Goal: Check status: Check status

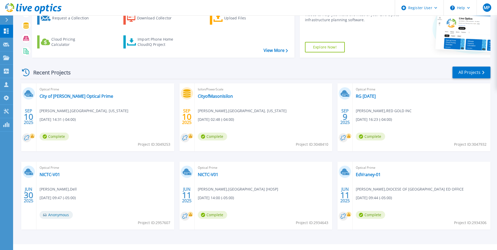
scroll to position [62, 0]
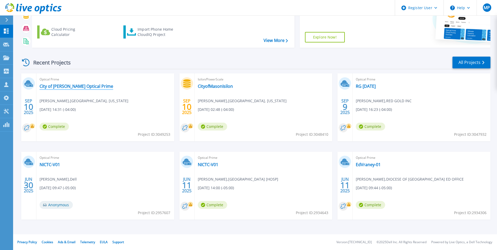
click at [74, 86] on link "City of Mason Optical Prime" at bounding box center [77, 86] width 74 height 5
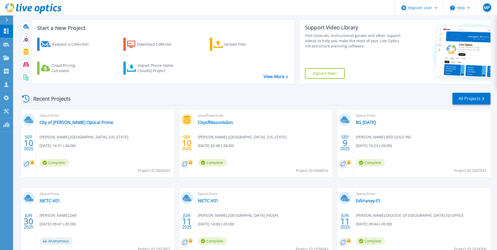
scroll to position [52, 0]
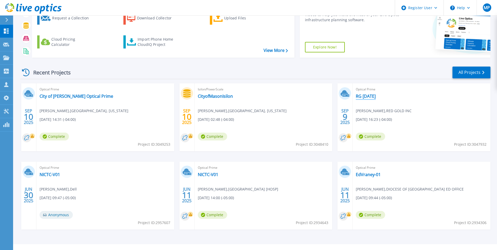
click at [369, 98] on link "RG [DATE]" at bounding box center [366, 96] width 20 height 5
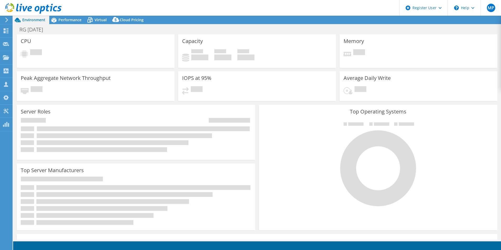
select select "USD"
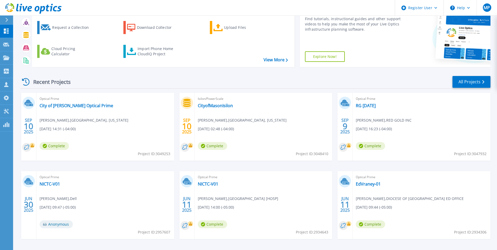
scroll to position [52, 0]
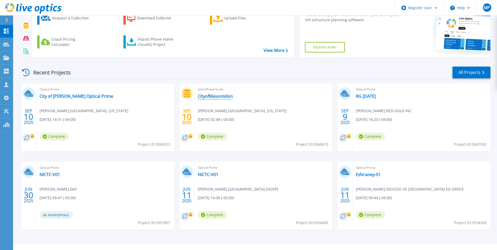
click at [208, 97] on link "CityofMasonIsilon" at bounding box center [215, 96] width 35 height 5
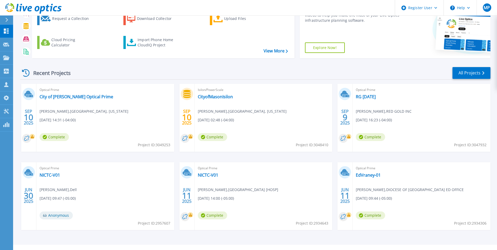
scroll to position [52, 0]
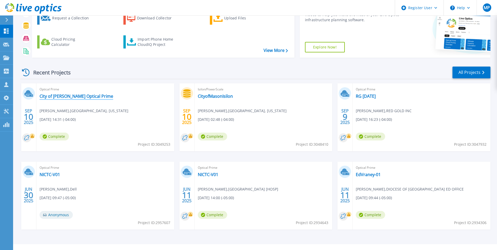
click at [70, 98] on link "City of [PERSON_NAME] Optical Prime" at bounding box center [77, 96] width 74 height 5
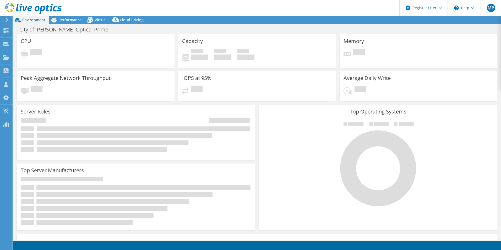
select select "USD"
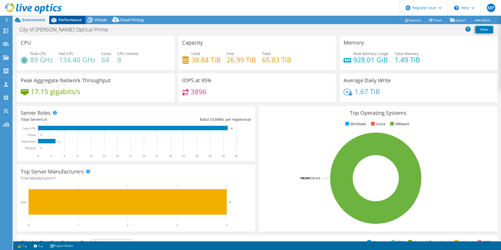
click at [66, 18] on span "Performance" at bounding box center [69, 19] width 23 height 5
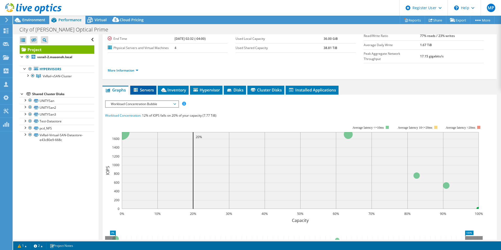
click at [148, 87] on span "Servers" at bounding box center [143, 89] width 21 height 5
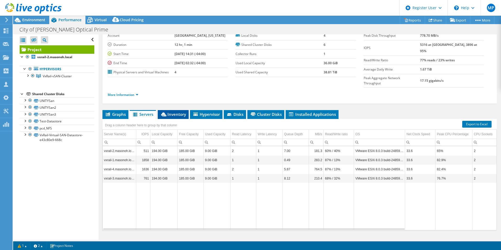
click at [178, 110] on li "Inventory" at bounding box center [173, 114] width 31 height 9
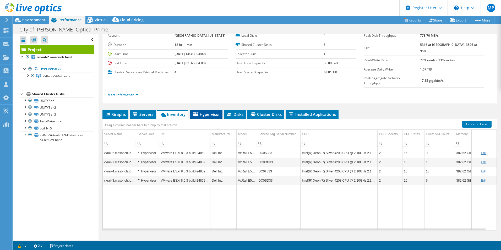
click at [203, 112] on span "Hypervisor" at bounding box center [206, 114] width 27 height 5
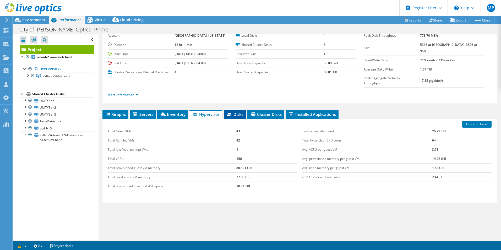
click at [232, 112] on span "Disks" at bounding box center [235, 114] width 17 height 5
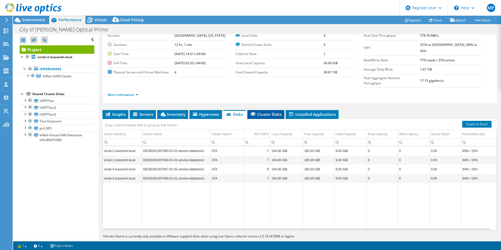
click at [263, 112] on span "Cluster Disks" at bounding box center [266, 114] width 32 height 5
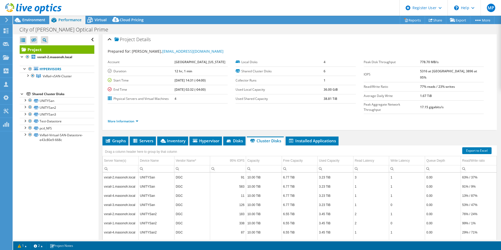
scroll to position [0, 0]
